Goal: Navigation & Orientation: Find specific page/section

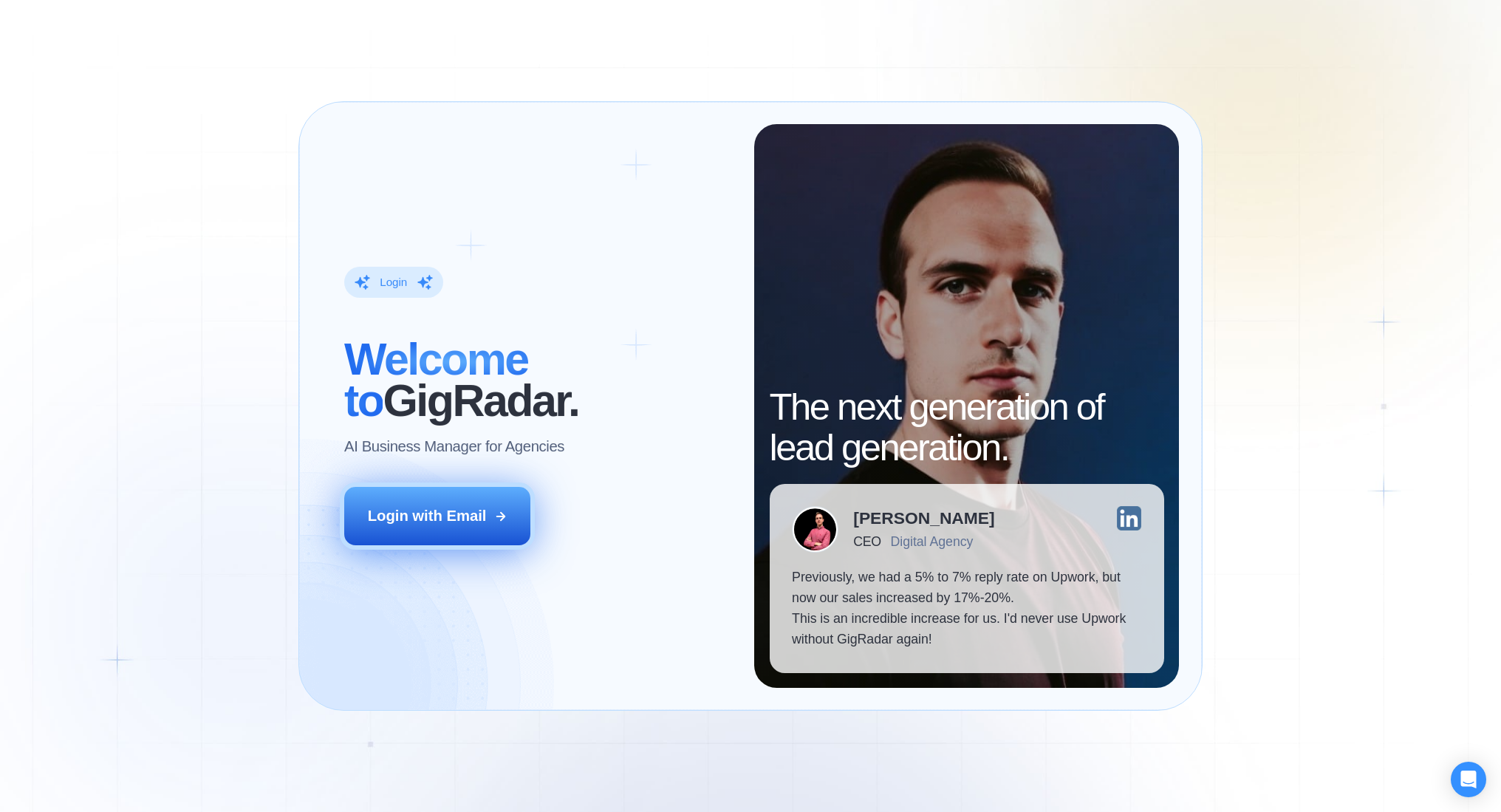
click at [519, 509] on button "Login with Email" at bounding box center [437, 516] width 185 height 58
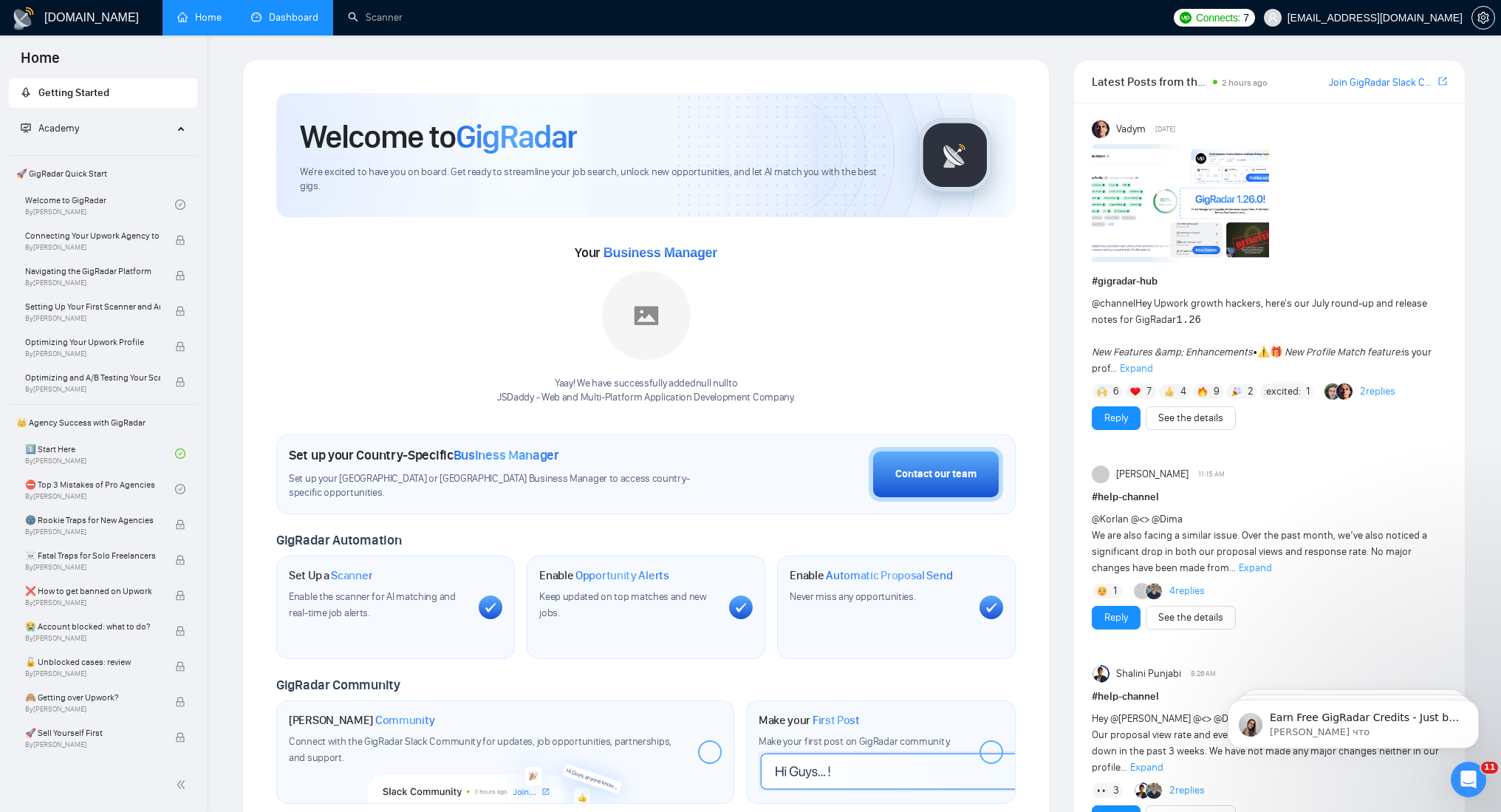
click at [291, 14] on link "Dashboard" at bounding box center [285, 17] width 68 height 13
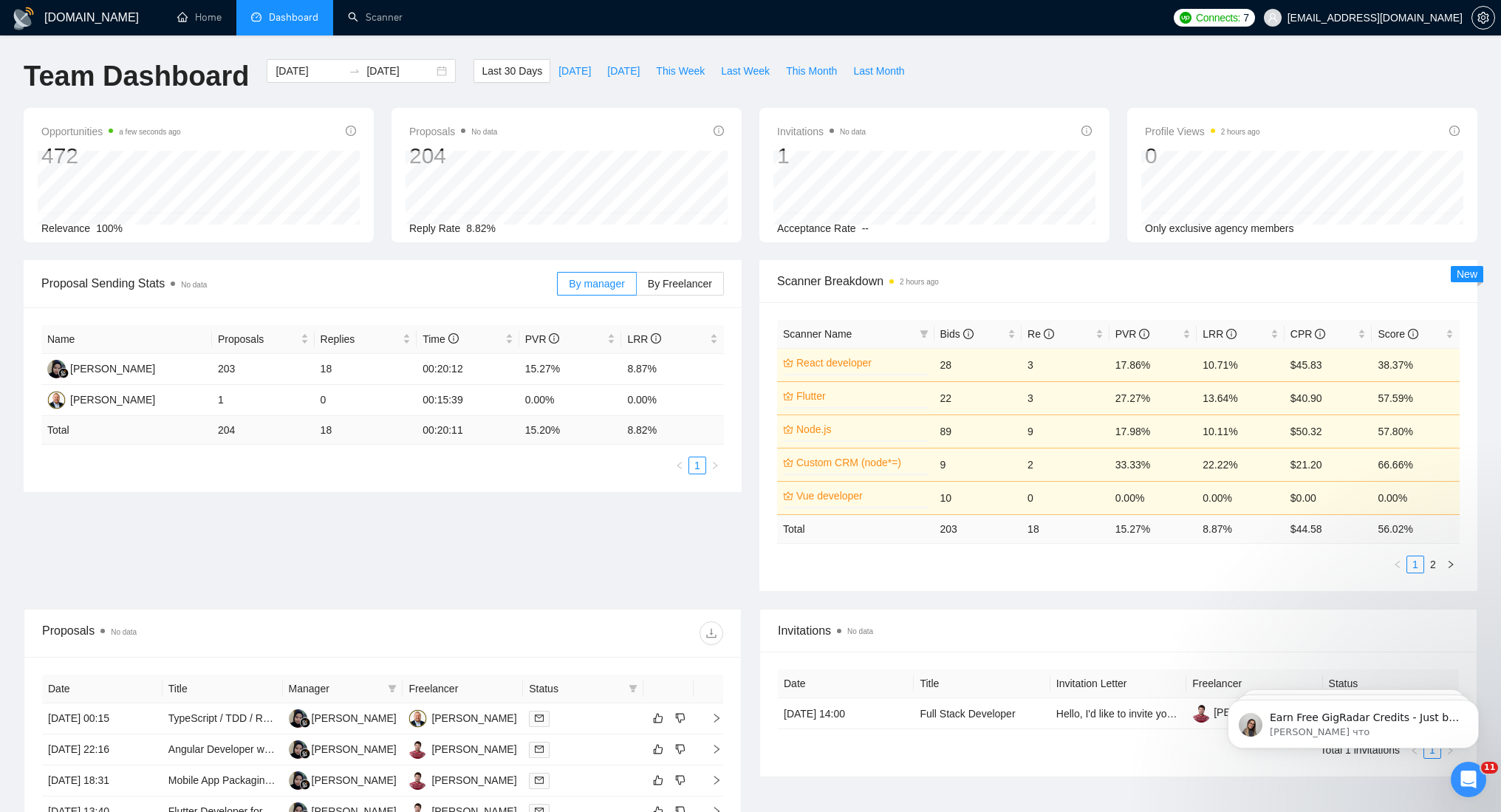
scroll to position [381, 0]
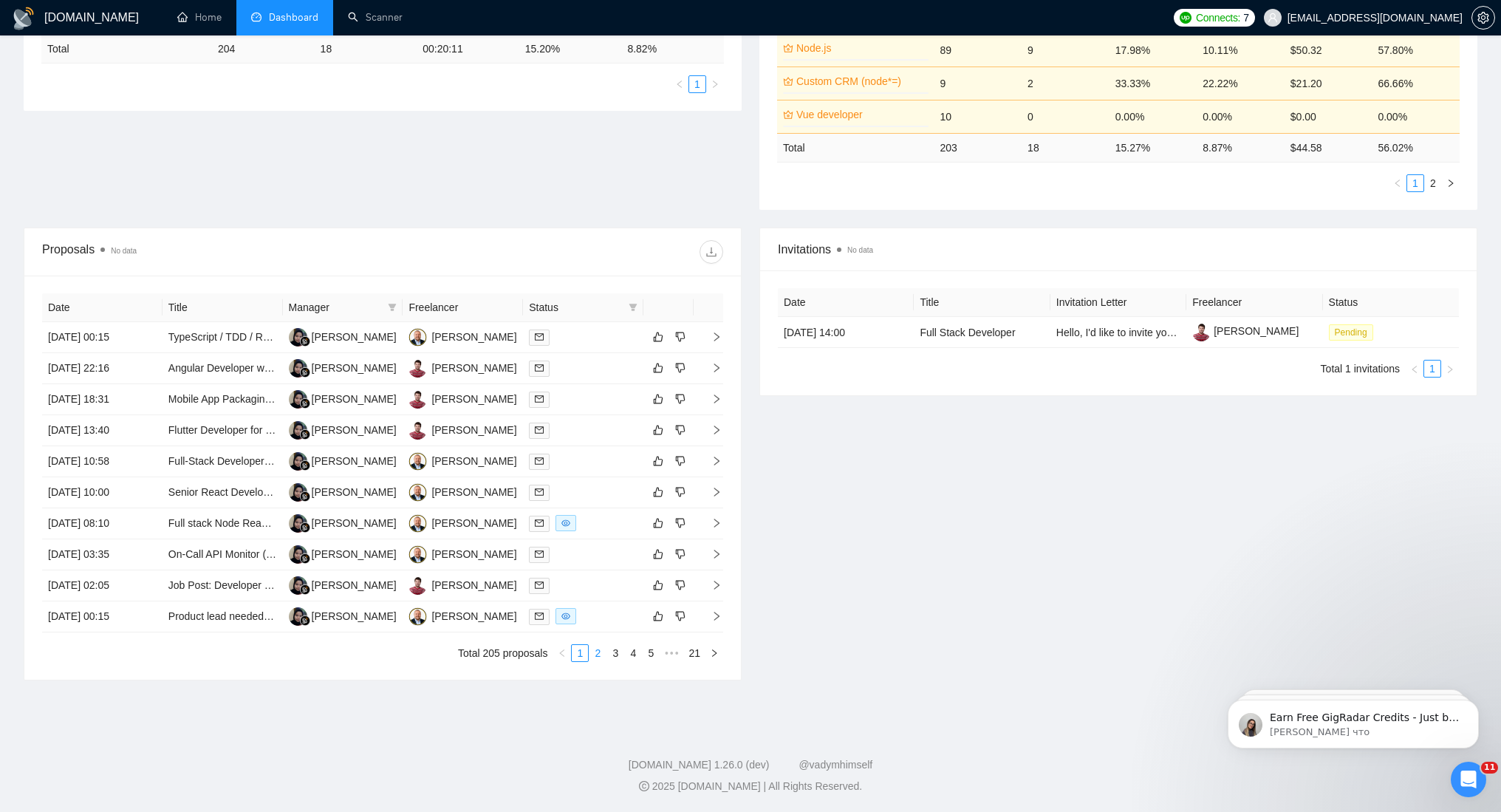
click at [600, 655] on link "2" at bounding box center [597, 653] width 16 height 16
click at [581, 655] on link "1" at bounding box center [579, 653] width 16 height 16
